Goal: Task Accomplishment & Management: Use online tool/utility

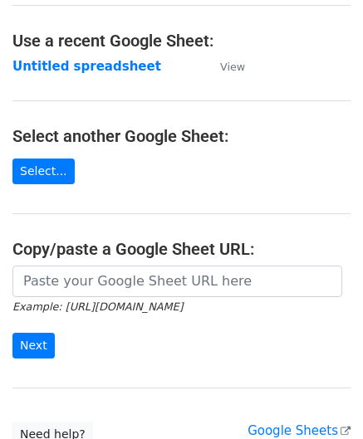
scroll to position [83, 0]
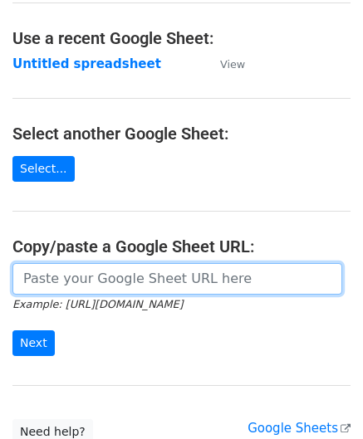
click at [71, 287] on input "url" at bounding box center [176, 279] width 329 height 32
paste input "https://docs.google.com/spreadsheets/d/12T1Fnp6GqfHsLnATC6yy_rCxo8jBeERroaMNZ0s…"
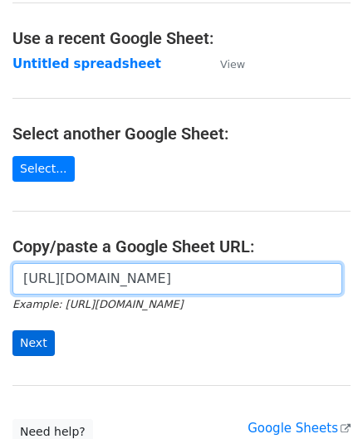
type input "https://docs.google.com/spreadsheets/d/12T1Fnp6GqfHsLnATC6yy_rCxo8jBeERroaMNZ0s…"
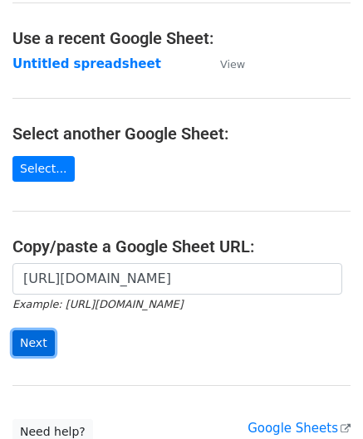
click at [32, 344] on input "Next" at bounding box center [33, 343] width 42 height 26
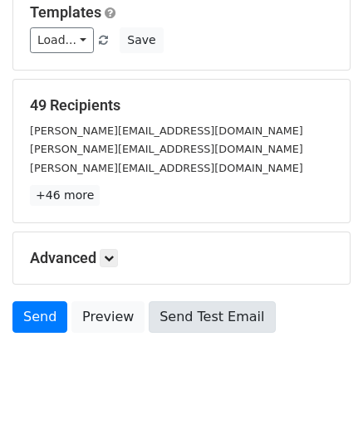
scroll to position [202, 0]
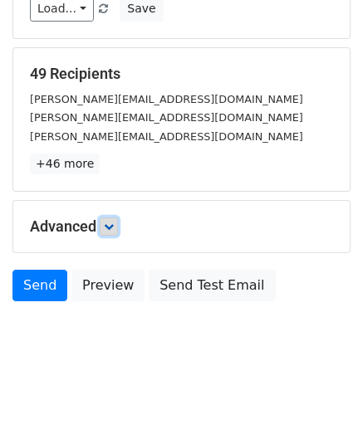
click at [110, 224] on icon at bounding box center [109, 227] width 10 height 10
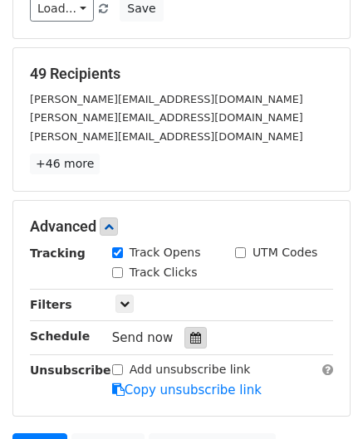
click at [191, 333] on icon at bounding box center [195, 338] width 11 height 12
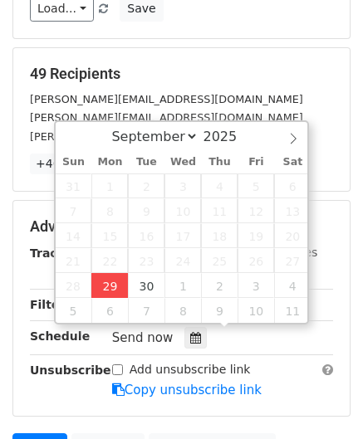
type input "[DATE] 12:00"
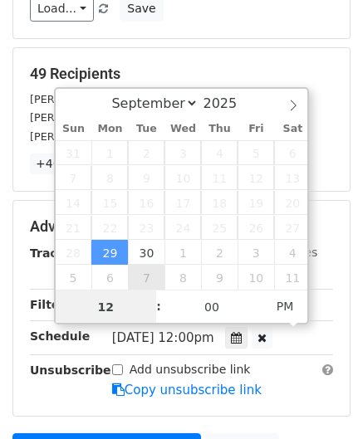
paste input "Hour"
type input "2"
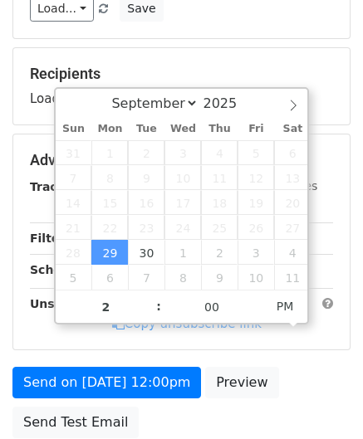
type input "[DATE] 14:00"
